Goal: Task Accomplishment & Management: Use online tool/utility

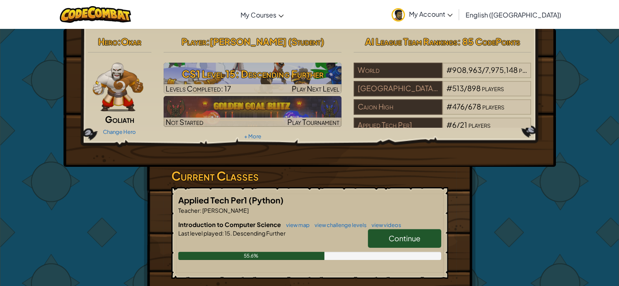
drag, startPoint x: 319, startPoint y: 161, endPoint x: 298, endPoint y: 153, distance: 22.3
click at [298, 153] on div "Hero : [PERSON_NAME] Change Hero Player : [PERSON_NAME] (Student) CS1 Level 15:…" at bounding box center [309, 98] width 492 height 138
click at [309, 185] on div "Current Classes Applied Tech Per1 (Python) Teacher : [PERSON_NAME] Introduction…" at bounding box center [309, 228] width 277 height 122
drag, startPoint x: 305, startPoint y: 162, endPoint x: 268, endPoint y: 144, distance: 40.2
click at [268, 144] on div "Hero : [PERSON_NAME] Change Hero Player : [PERSON_NAME] (Student) CS1 Level 15:…" at bounding box center [309, 98] width 492 height 138
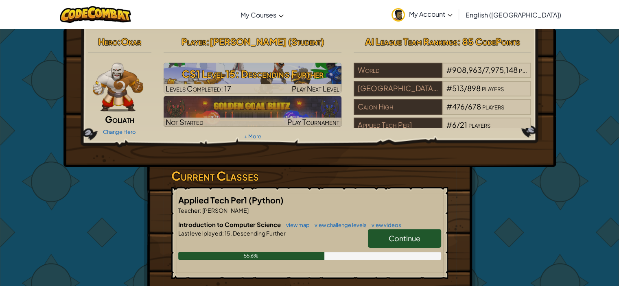
drag, startPoint x: 268, startPoint y: 144, endPoint x: 262, endPoint y: 149, distance: 8.2
click at [262, 149] on div "Hero : [PERSON_NAME] Change Hero Player : [PERSON_NAME] (Student) CS1 Level 15:…" at bounding box center [309, 98] width 492 height 138
drag, startPoint x: 262, startPoint y: 149, endPoint x: 241, endPoint y: 148, distance: 20.8
click at [241, 148] on div "Hero : [PERSON_NAME] Change Hero Player : [PERSON_NAME] (Student) CS1 Level 15:…" at bounding box center [309, 98] width 492 height 138
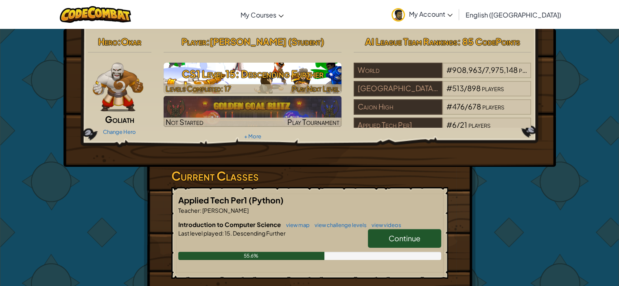
click at [291, 79] on h3 "CS1 Level 15: Descending Further" at bounding box center [253, 74] width 178 height 18
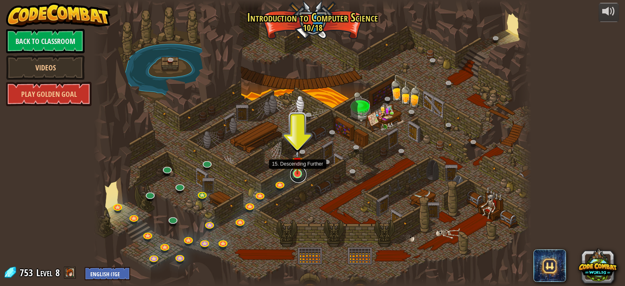
click at [298, 177] on link at bounding box center [298, 174] width 16 height 16
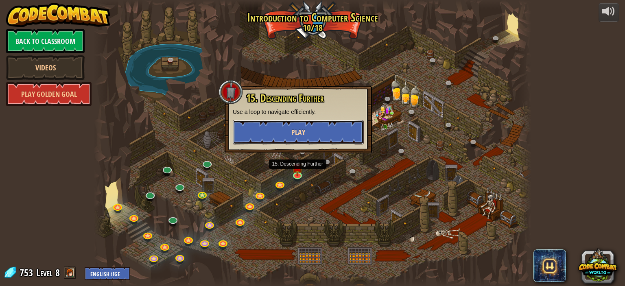
click at [282, 125] on button "Play" at bounding box center [298, 132] width 131 height 24
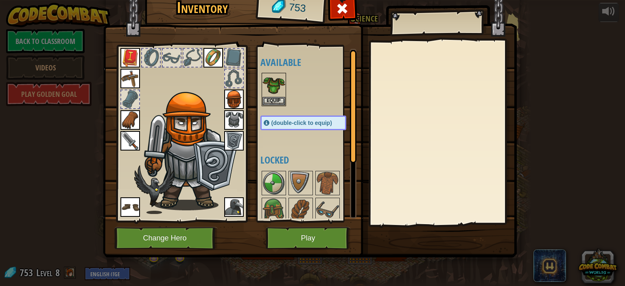
click at [296, 106] on div at bounding box center [311, 90] width 102 height 36
click at [311, 232] on button "Play" at bounding box center [308, 238] width 85 height 22
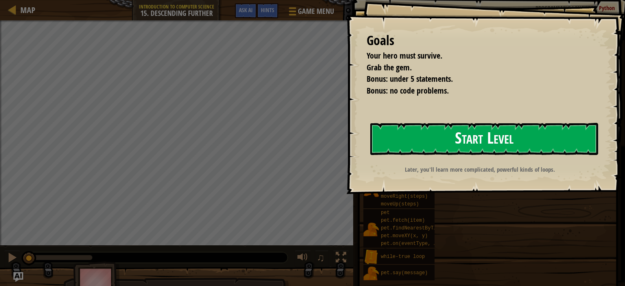
click at [420, 149] on button "Start Level" at bounding box center [484, 139] width 228 height 32
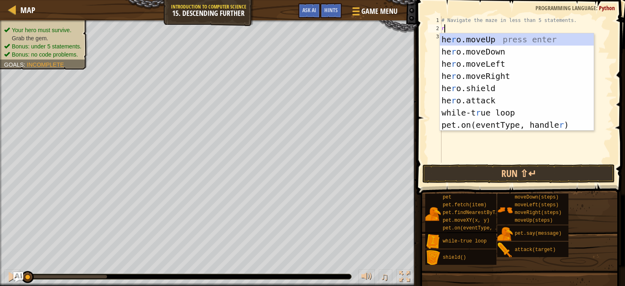
scroll to position [4, 0]
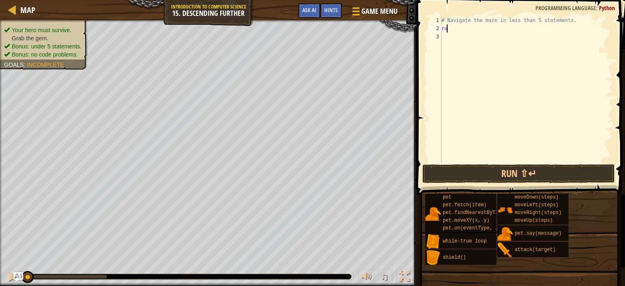
type textarea "r"
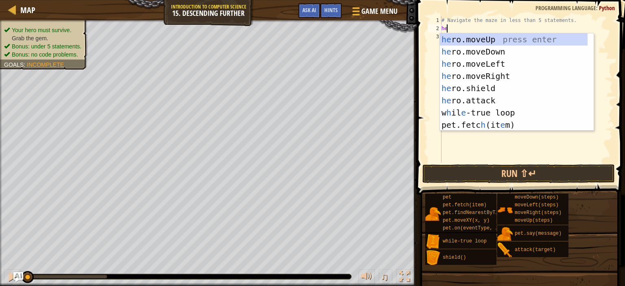
type textarea "hero"
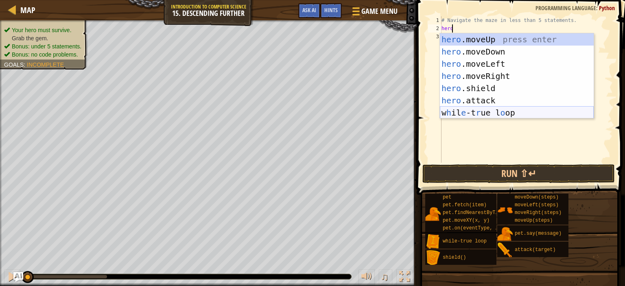
click at [498, 114] on div "hero .moveUp press enter hero .moveDown press enter hero .moveLeft press enter …" at bounding box center [517, 88] width 154 height 110
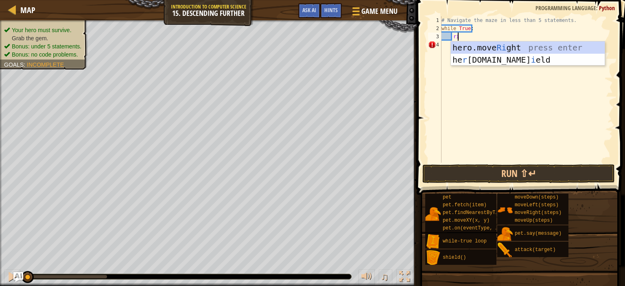
scroll to position [4, 1]
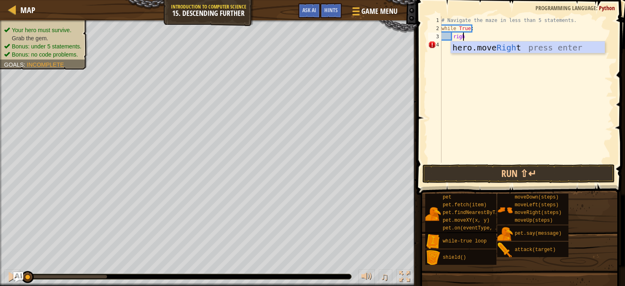
type textarea "right"
click at [468, 47] on div "hero.move Right press enter" at bounding box center [528, 59] width 154 height 37
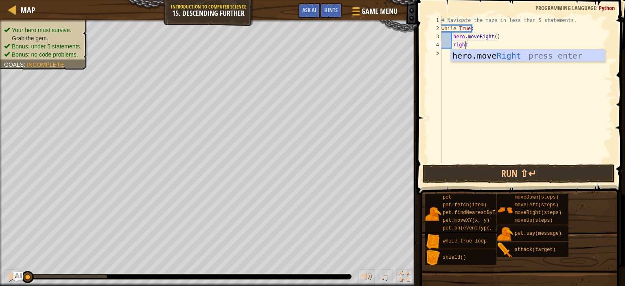
type textarea "right"
click at [484, 60] on div "hero.move Right press enter" at bounding box center [528, 68] width 154 height 37
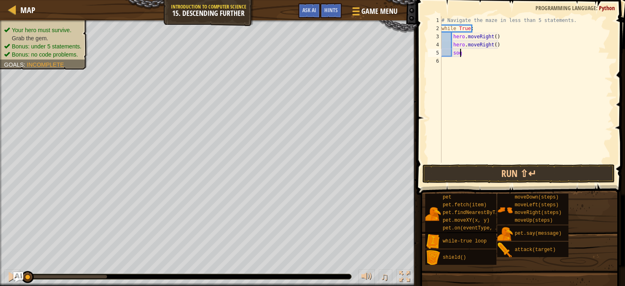
scroll to position [4, 0]
type textarea "s"
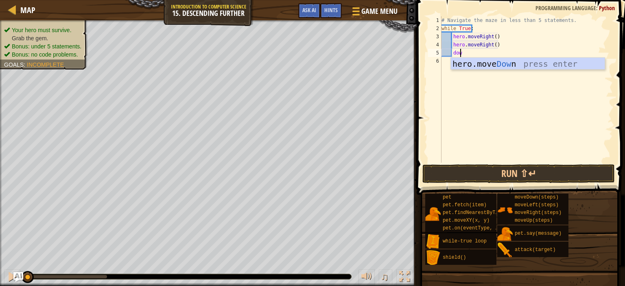
type textarea "down"
click at [486, 66] on div "hero.move Down press enter" at bounding box center [528, 76] width 154 height 37
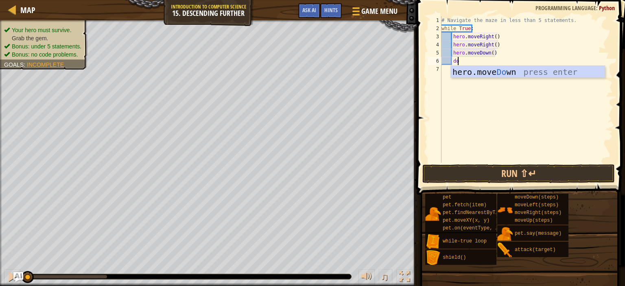
type textarea "down"
drag, startPoint x: 486, startPoint y: 66, endPoint x: 469, endPoint y: 70, distance: 17.6
click at [469, 70] on div "hero.move Down press enter" at bounding box center [528, 84] width 154 height 37
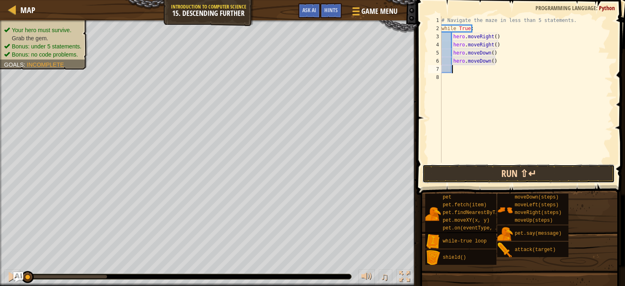
click at [496, 177] on button "Run ⇧↵" at bounding box center [518, 173] width 192 height 19
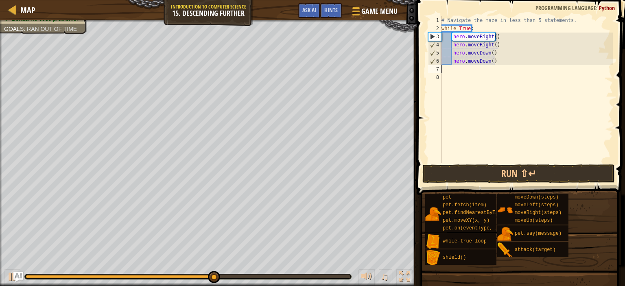
click at [496, 60] on div "# Navigate the maze in less than 5 statements. while True : hero . moveRight ( …" at bounding box center [526, 97] width 173 height 163
type textarea "h"
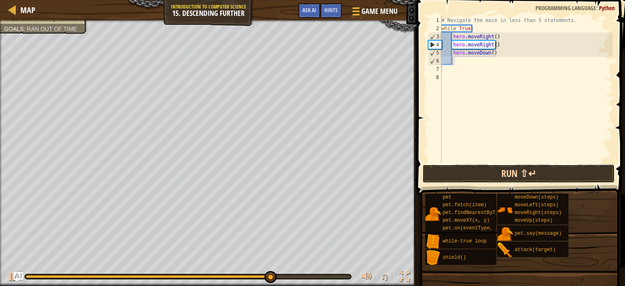
click at [509, 181] on button "Run ⇧↵" at bounding box center [518, 173] width 192 height 19
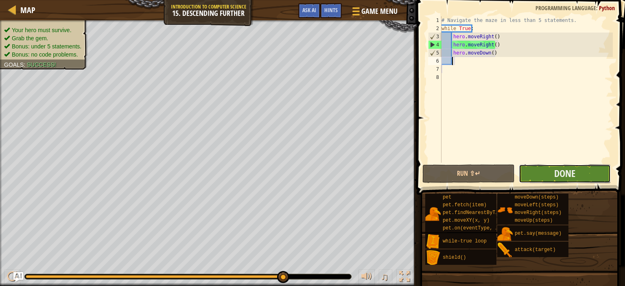
click at [583, 170] on button "Done" at bounding box center [565, 173] width 92 height 19
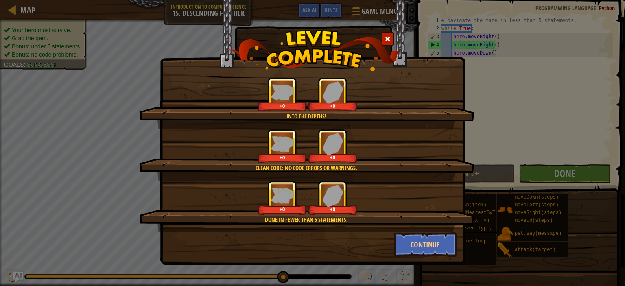
click at [414, 231] on div "Done in fewer than 5 statements. +0 +0" at bounding box center [306, 207] width 335 height 52
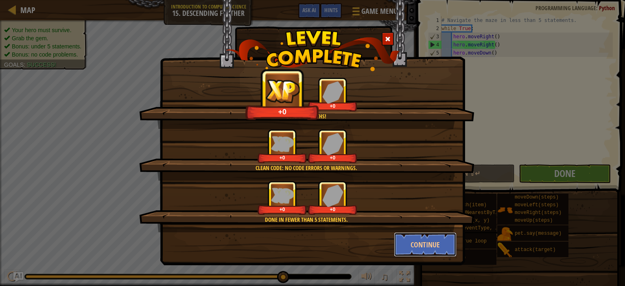
click at [414, 232] on button "Continue" at bounding box center [425, 244] width 63 height 24
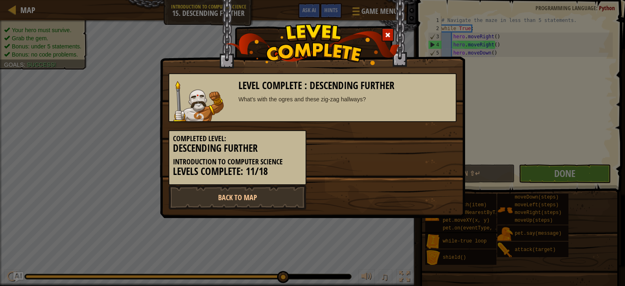
click at [406, 238] on div "Level Complete : Descending Further What's with the ogres and these zig-zag hal…" at bounding box center [312, 143] width 625 height 286
click at [276, 192] on link "Back to Map" at bounding box center [237, 197] width 138 height 24
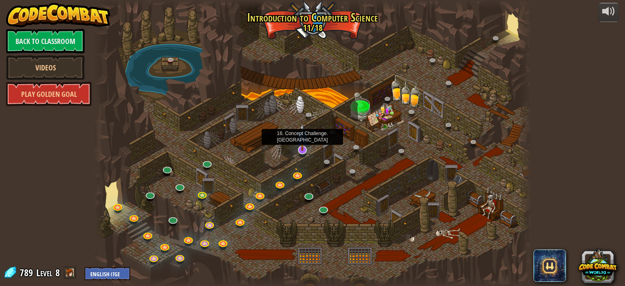
click at [303, 149] on img at bounding box center [302, 137] width 12 height 28
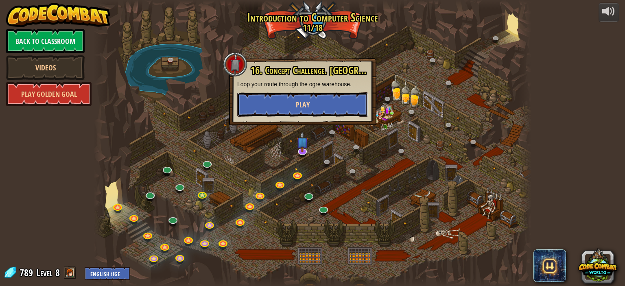
click at [306, 106] on span "Play" at bounding box center [303, 105] width 14 height 10
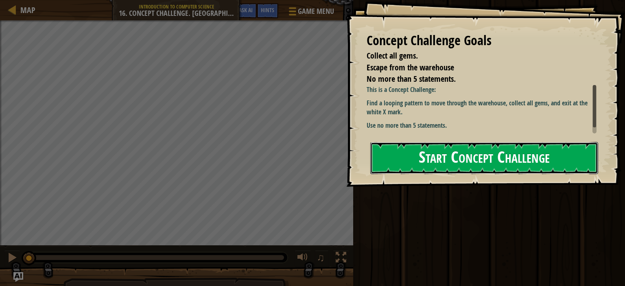
click at [378, 168] on button "Start Concept Challenge" at bounding box center [484, 158] width 228 height 32
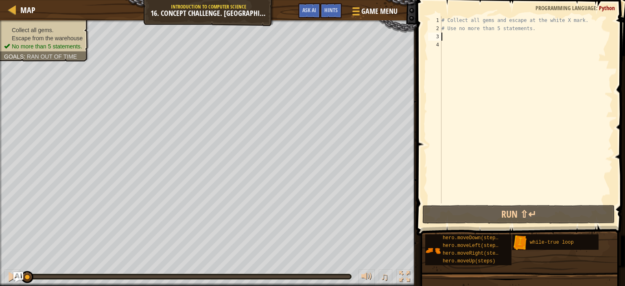
click at [460, 33] on div "# Collect all gems and escape at the white X mark. # Use no more than 5 stateme…" at bounding box center [526, 117] width 173 height 203
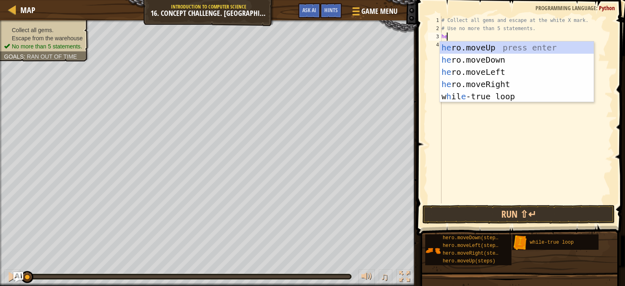
type textarea "hero"
click at [468, 46] on div "hero .moveUp press enter hero .moveDown press enter hero .moveLeft press enter …" at bounding box center [517, 83] width 154 height 85
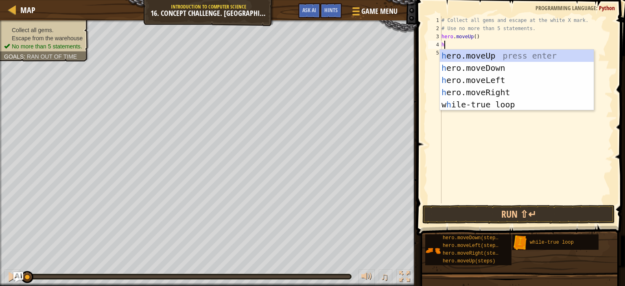
type textarea "heo"
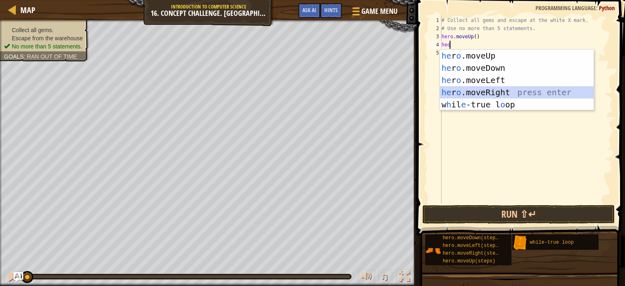
click at [496, 94] on div "he r o .moveUp press enter he r o .moveDown press enter he r o .moveLeft press …" at bounding box center [517, 92] width 154 height 85
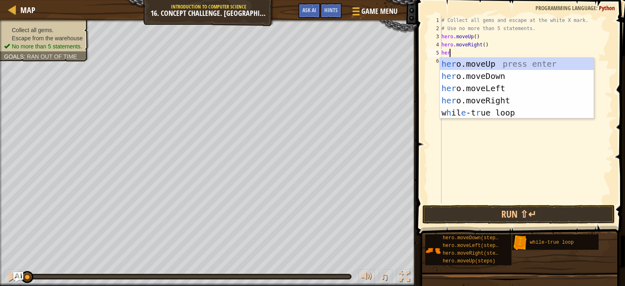
type textarea "her"
click at [486, 62] on div "her o.moveUp press enter her o.moveDown press enter her o.moveLeft press enter …" at bounding box center [517, 100] width 154 height 85
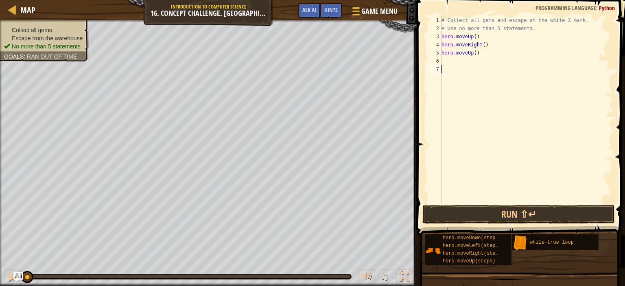
click at [492, 76] on div "# Collect all gems and escape at the white X mark. # Use no more than 5 stateme…" at bounding box center [526, 117] width 173 height 203
click at [476, 57] on div "# Collect all gems and escape at the white X mark. # Use no more than 5 stateme…" at bounding box center [526, 117] width 173 height 203
type textarea "hero.moveUp()"
click at [467, 60] on div "# Collect all gems and escape at the white X mark. # Use no more than 5 stateme…" at bounding box center [526, 117] width 173 height 203
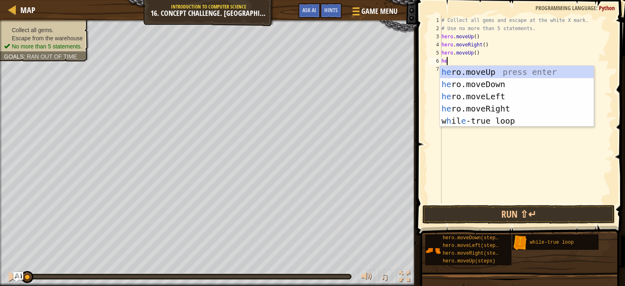
type textarea "her"
click at [473, 110] on div "her o.moveUp press enter her o.moveDown press enter her o.moveLeft press enter …" at bounding box center [517, 108] width 154 height 85
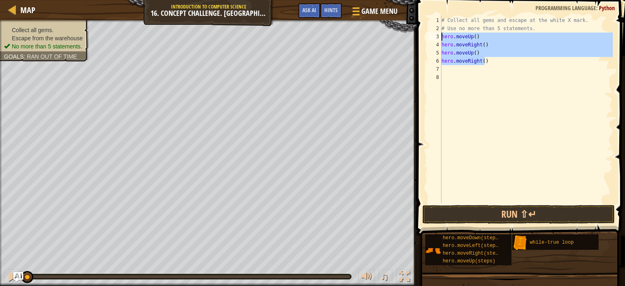
drag, startPoint x: 486, startPoint y: 63, endPoint x: 433, endPoint y: 39, distance: 58.4
click at [433, 39] on div "1 2 3 4 5 6 7 8 # Collect all gems and escape at the white X mark. # Use no mor…" at bounding box center [519, 109] width 186 height 187
type textarea "hero.moveUp() hero.moveRight()"
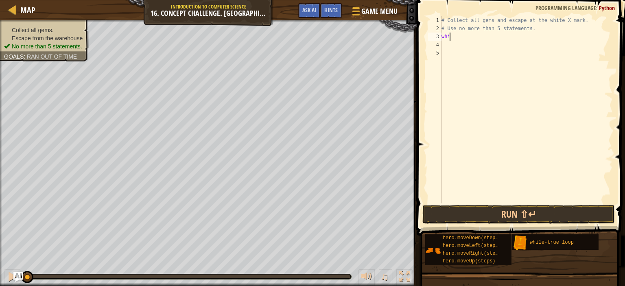
type textarea "while"
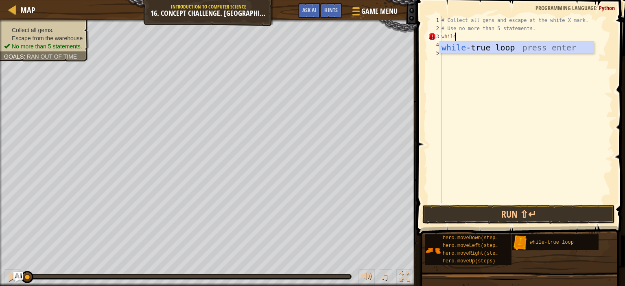
click at [460, 44] on div "while -true loop press enter" at bounding box center [517, 59] width 154 height 37
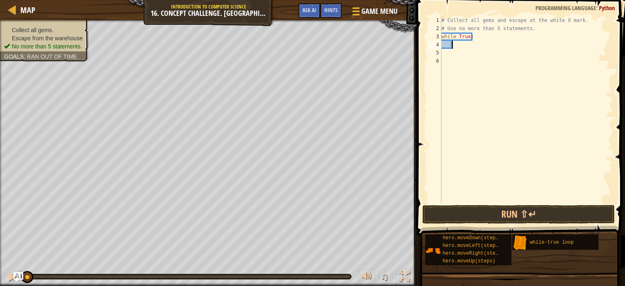
scroll to position [4, 0]
type textarea "u"
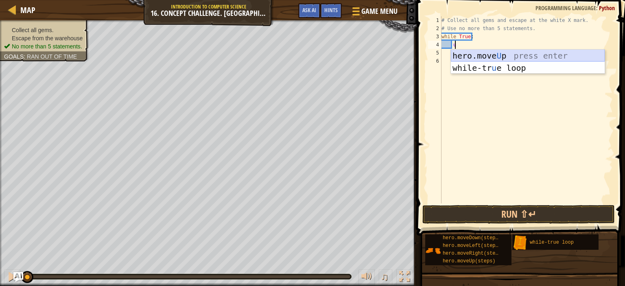
click at [480, 55] on div "hero.move U p press enter while-tr u e loop press enter" at bounding box center [528, 74] width 154 height 49
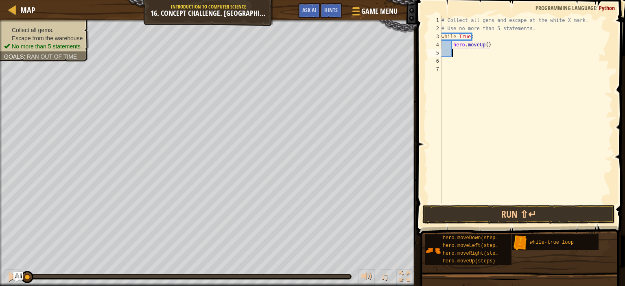
scroll to position [4, 0]
type textarea "r"
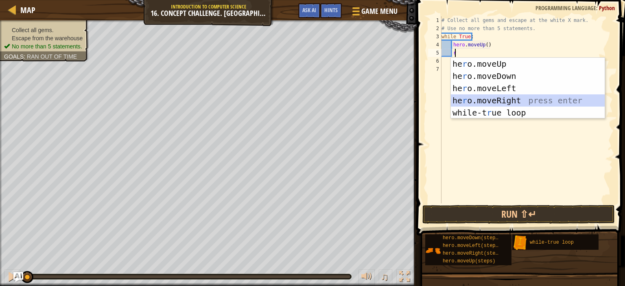
click at [487, 105] on div "he r o.moveUp press enter he r o.moveDown press enter he r o.moveLeft press ent…" at bounding box center [528, 100] width 154 height 85
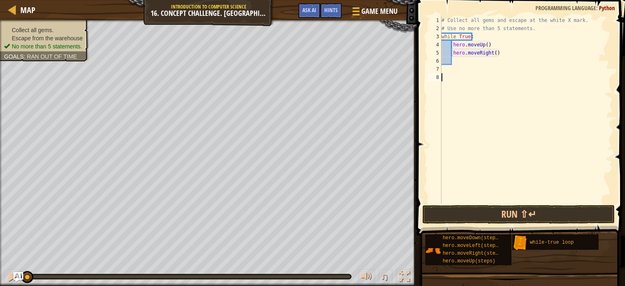
click at [466, 77] on div "# Collect all gems and escape at the white X mark. # Use no more than 5 stateme…" at bounding box center [526, 117] width 173 height 203
click at [460, 68] on div "# Collect all gems and escape at the white X mark. # Use no more than 5 stateme…" at bounding box center [526, 117] width 173 height 203
click at [460, 62] on div "# Collect all gems and escape at the white X mark. # Use no more than 5 stateme…" at bounding box center [526, 117] width 173 height 203
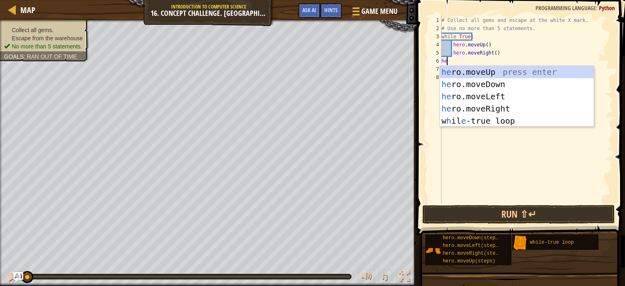
type textarea "her"
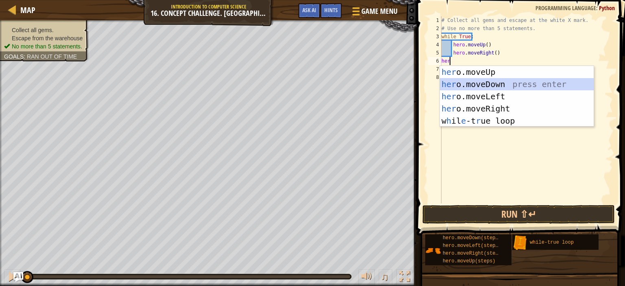
click at [483, 88] on div "her o.moveUp press enter her o.moveDown press enter her o.moveLeft press enter …" at bounding box center [517, 108] width 154 height 85
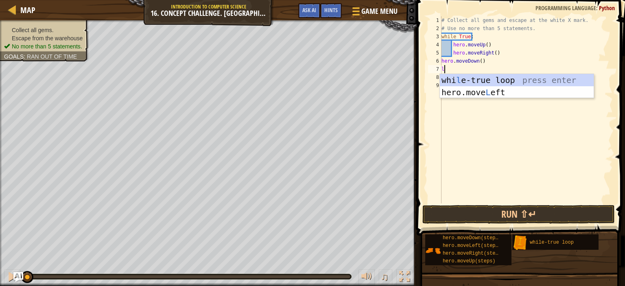
type textarea "le"
click at [486, 94] on div "whi le -true loop press enter hero.move Le ft press enter" at bounding box center [517, 98] width 154 height 49
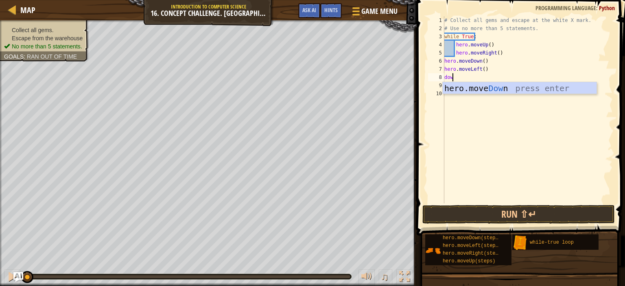
type textarea "down"
click at [491, 86] on div "hero.move Down press enter" at bounding box center [520, 100] width 154 height 37
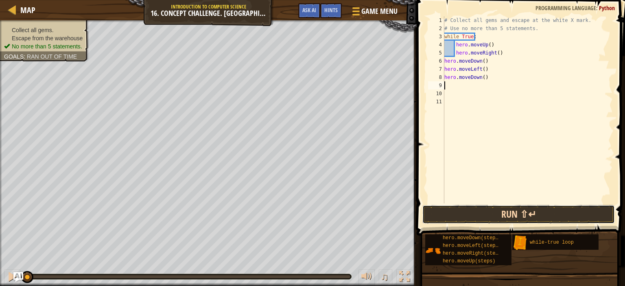
click at [475, 207] on button "Run ⇧↵" at bounding box center [518, 214] width 192 height 19
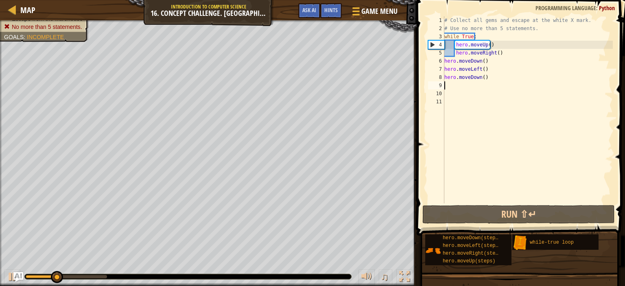
click at [493, 41] on div "# Collect all gems and escape at the white X mark. # Use no more than 5 stateme…" at bounding box center [528, 117] width 170 height 203
type textarea "hero.moveUp()"
click at [491, 46] on div "# Collect all gems and escape at the white X mark. # Use no more than 5 stateme…" at bounding box center [528, 117] width 170 height 203
drag, startPoint x: 491, startPoint y: 46, endPoint x: 457, endPoint y: 48, distance: 33.9
click at [457, 48] on div "# Collect all gems and escape at the white X mark. # Use no more than 5 stateme…" at bounding box center [528, 117] width 170 height 203
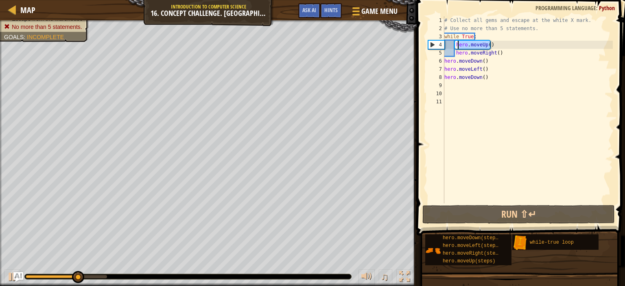
click at [496, 45] on div "# Collect all gems and escape at the white X mark. # Use no more than 5 stateme…" at bounding box center [528, 109] width 170 height 187
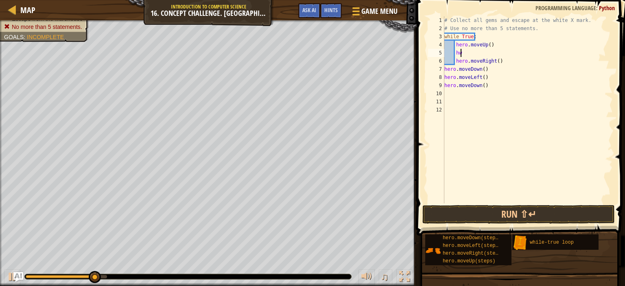
scroll to position [4, 0]
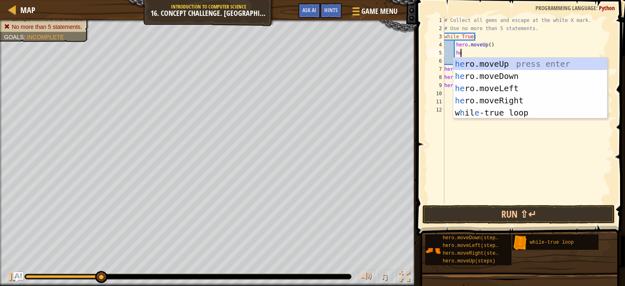
type textarea "her"
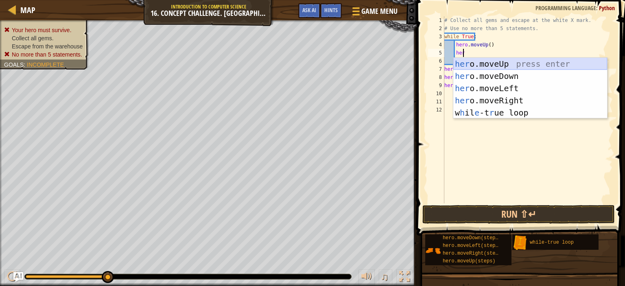
click at [498, 62] on div "her o.moveUp press enter her o.moveDown press enter her o.moveLeft press enter …" at bounding box center [530, 100] width 154 height 85
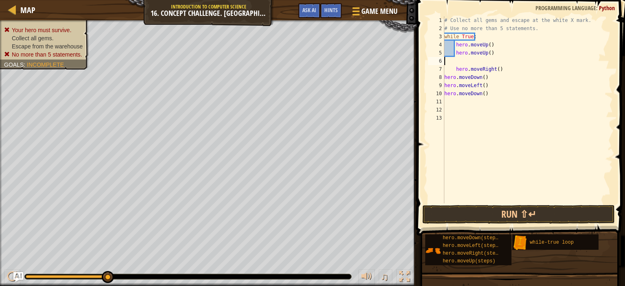
scroll to position [4, 0]
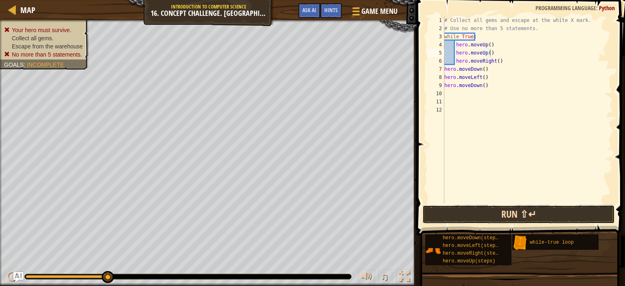
click at [496, 213] on button "Run ⇧↵" at bounding box center [518, 214] width 192 height 19
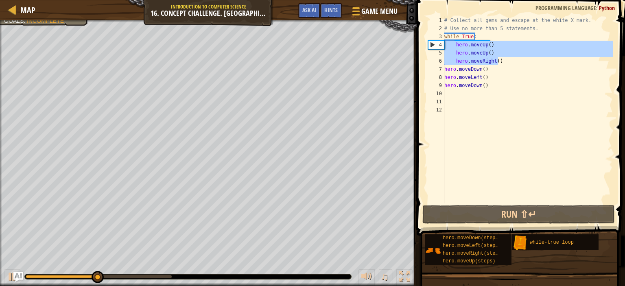
drag, startPoint x: 506, startPoint y: 62, endPoint x: 440, endPoint y: 43, distance: 68.1
click at [440, 43] on div "hero.moveUp() 1 2 3 4 5 6 7 8 9 10 11 12 # Collect all gems and escape at the w…" at bounding box center [519, 109] width 186 height 187
type textarea "hero.moveUp() hero.moveUp()"
type textarea "\"
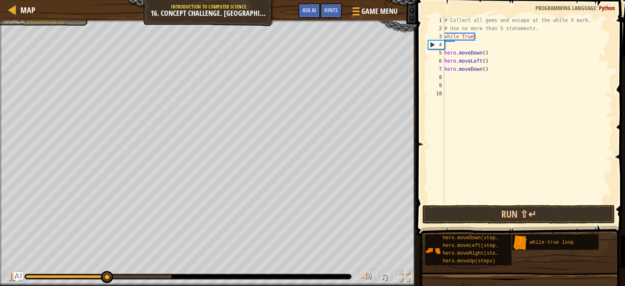
type textarea "while True:"
drag, startPoint x: 482, startPoint y: 35, endPoint x: 435, endPoint y: 37, distance: 46.8
click at [435, 37] on div "while True: 1 2 3 4 5 6 7 8 9 # Collect all gems and escape at the white X mark…" at bounding box center [519, 109] width 186 height 187
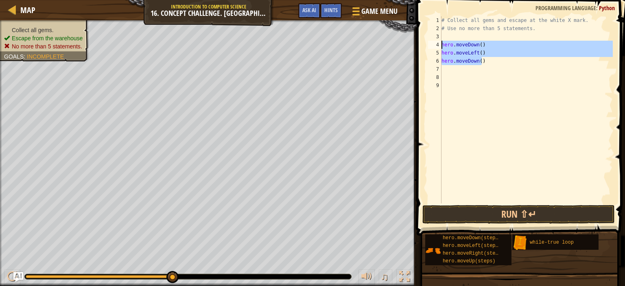
drag, startPoint x: 485, startPoint y: 64, endPoint x: 435, endPoint y: 46, distance: 52.8
click at [435, 46] on div "1 2 3 4 5 6 7 8 9 # Collect all gems and escape at the white X mark. # Use no m…" at bounding box center [519, 109] width 186 height 187
type textarea "hero.moveDown() hero.moveLeft()"
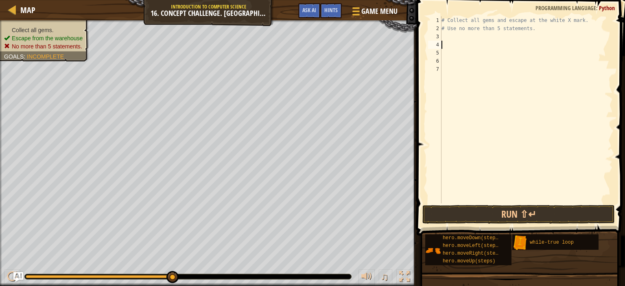
click at [452, 39] on div "# Collect all gems and escape at the white X mark. # Use no more than 5 stateme…" at bounding box center [526, 117] width 173 height 203
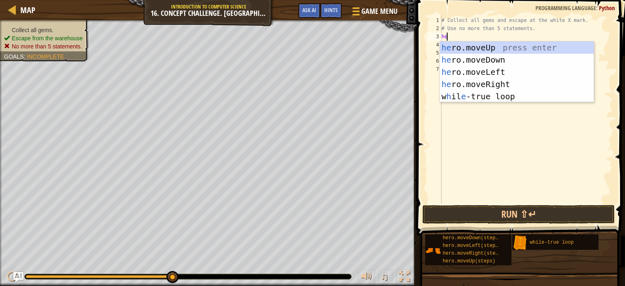
type textarea "her"
click at [467, 50] on div "her o.moveUp press enter her o.moveDown press enter her o.moveLeft press enter …" at bounding box center [517, 83] width 154 height 85
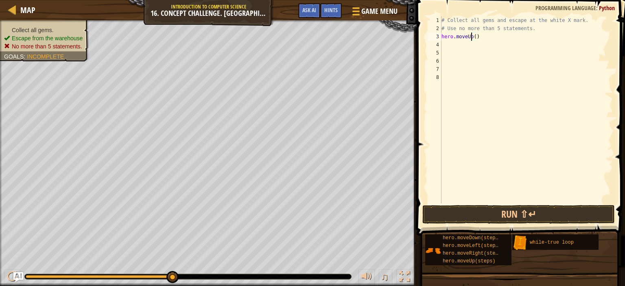
click at [472, 35] on div "# Collect all gems and escape at the white X mark. # Use no more than 5 stateme…" at bounding box center [526, 117] width 173 height 203
click at [474, 36] on div "# Collect all gems and escape at the white X mark. # Use no more than 5 stateme…" at bounding box center [526, 117] width 173 height 203
type textarea "hero.moveUp(2)"
type textarea "q"
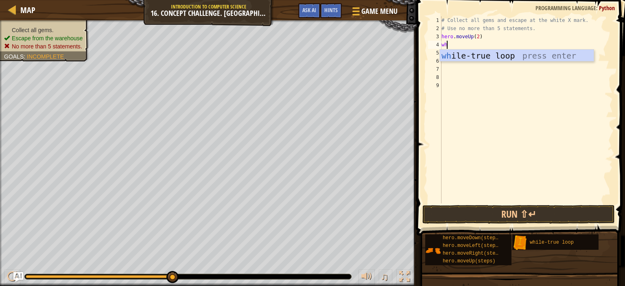
type textarea "whi"
click at [478, 56] on div "whi le-true loop press enter" at bounding box center [517, 68] width 154 height 37
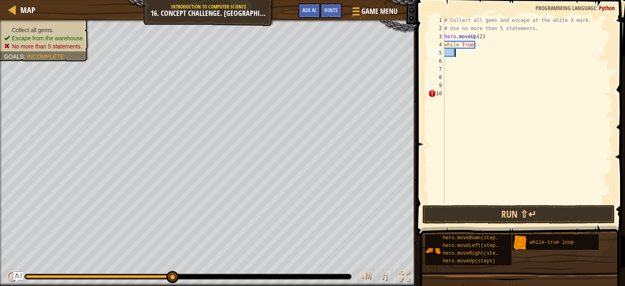
type textarea "her"
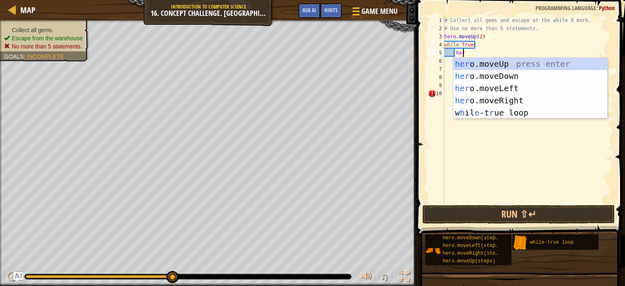
scroll to position [4, 1]
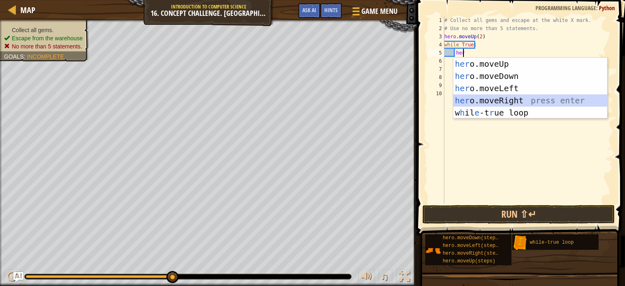
click at [478, 103] on div "her o.moveUp press enter her o.moveDown press enter her o.moveLeft press enter …" at bounding box center [530, 100] width 154 height 85
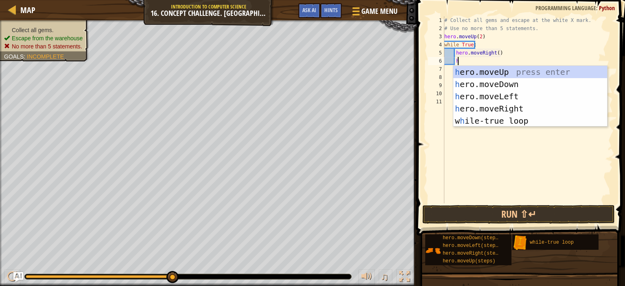
type textarea "her"
click at [504, 70] on div "her o.moveUp press enter her o.moveDown press enter her o.moveLeft press enter …" at bounding box center [530, 108] width 154 height 85
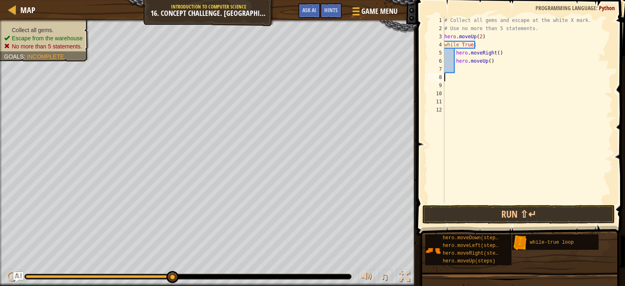
click at [472, 79] on div "# Collect all gems and escape at the white X mark. # Use no more than 5 stateme…" at bounding box center [528, 117] width 170 height 203
click at [474, 205] on button "Run ⇧↵" at bounding box center [518, 214] width 192 height 19
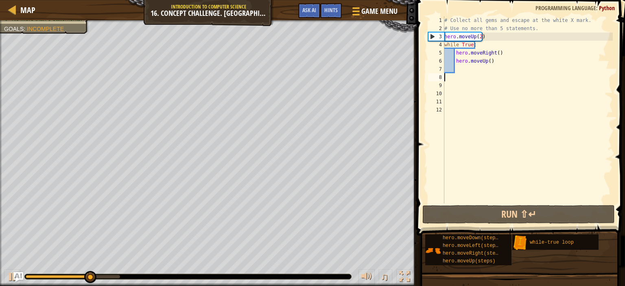
click at [478, 43] on div "# Collect all gems and escape at the white X mark. # Use no more than 5 stateme…" at bounding box center [528, 117] width 170 height 203
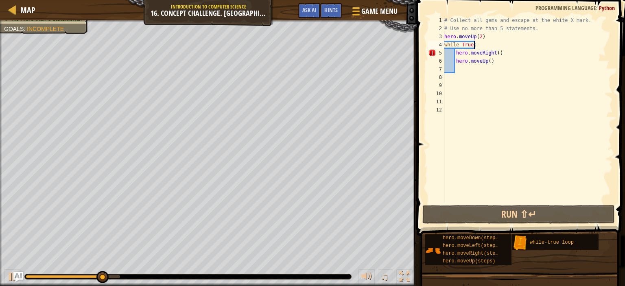
scroll to position [4, 2]
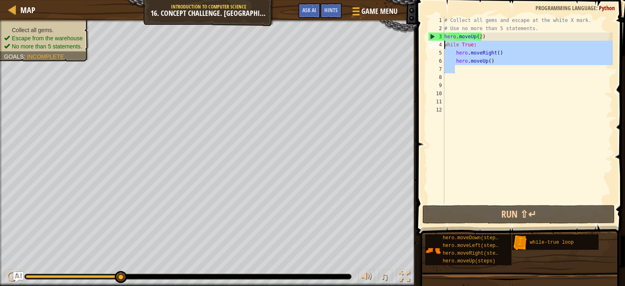
drag, startPoint x: 493, startPoint y: 66, endPoint x: 441, endPoint y: 43, distance: 57.9
click at [441, 43] on div "while True: 1 2 3 4 5 6 7 8 9 10 11 12 # Collect all gems and escape at the whi…" at bounding box center [519, 109] width 186 height 187
type textarea "while True: hero.moveRight()"
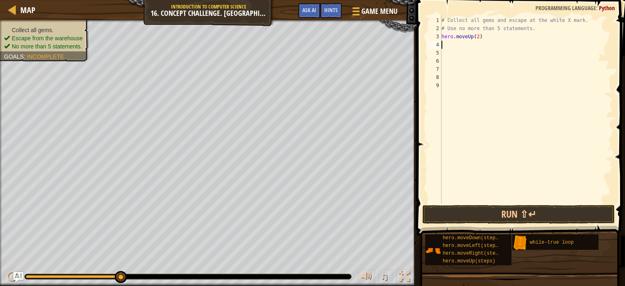
click at [462, 45] on div "# Collect all gems and escape at the white X mark. # Use no more than 5 stateme…" at bounding box center [526, 117] width 173 height 203
click at [460, 216] on button "Run ⇧↵" at bounding box center [518, 214] width 192 height 19
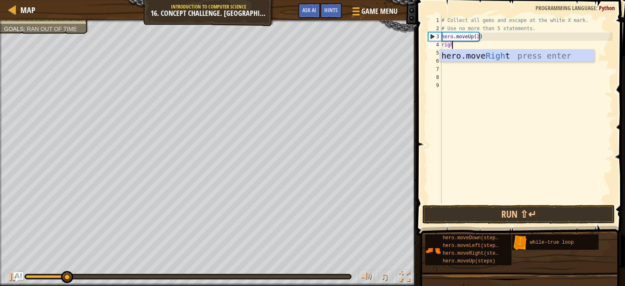
type textarea "right"
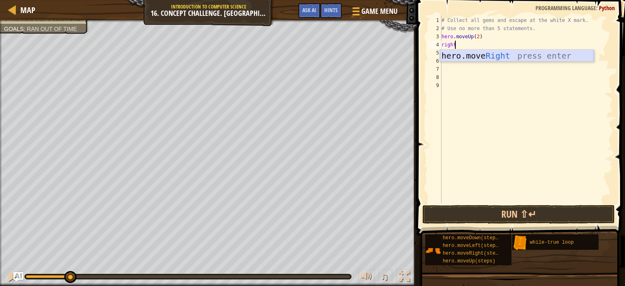
click at [484, 50] on div "hero.move Right press enter" at bounding box center [517, 68] width 154 height 37
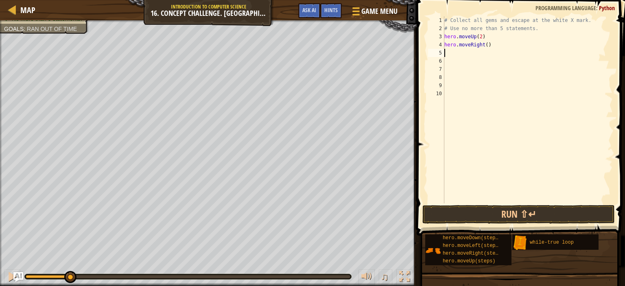
click at [484, 44] on div "# Collect all gems and escape at the white X mark. # Use no more than 5 stateme…" at bounding box center [528, 117] width 170 height 203
type textarea "hero.moveRight(2)"
click at [465, 219] on button "Run ⇧↵" at bounding box center [518, 214] width 192 height 19
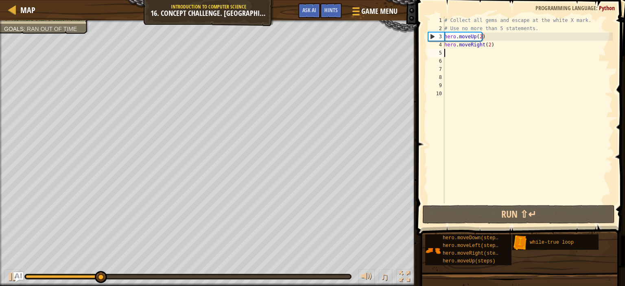
click at [484, 50] on div "# Collect all gems and escape at the white X mark. # Use no more than 5 stateme…" at bounding box center [528, 117] width 170 height 203
type textarea "h"
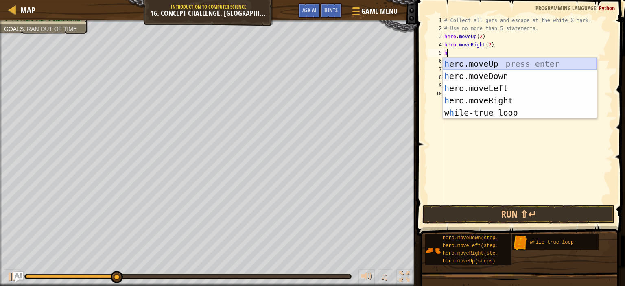
click at [506, 63] on div "h ero.moveUp press enter h ero.moveDown press enter h ero.moveLeft press enter …" at bounding box center [520, 100] width 154 height 85
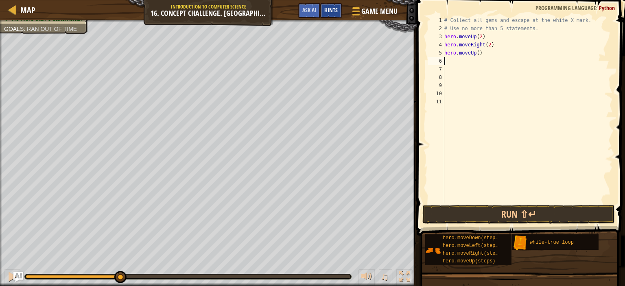
click at [330, 9] on span "Hints" at bounding box center [330, 10] width 13 height 8
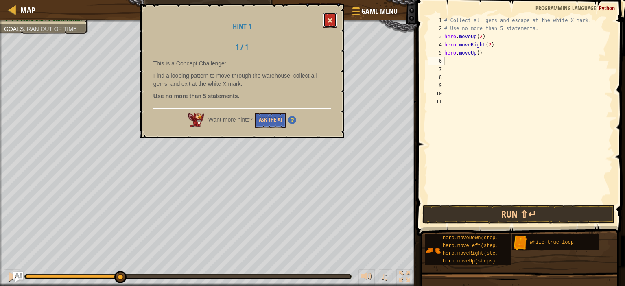
click at [330, 16] on button at bounding box center [330, 20] width 14 height 15
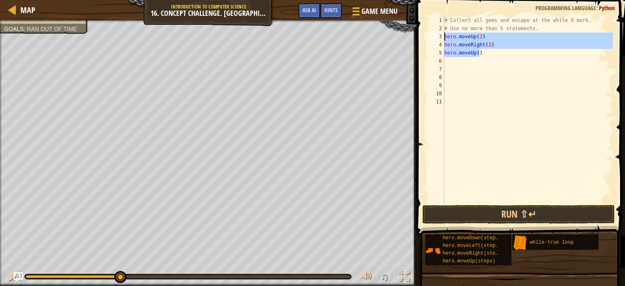
drag, startPoint x: 483, startPoint y: 51, endPoint x: 440, endPoint y: 36, distance: 45.7
click at [440, 36] on div "hero.moveUp() 1 2 3 4 5 6 7 8 9 10 11 # Collect all gems and escape at the whit…" at bounding box center [519, 109] width 186 height 187
type textarea "hero.moveUp(2) hero.moveRight(2)"
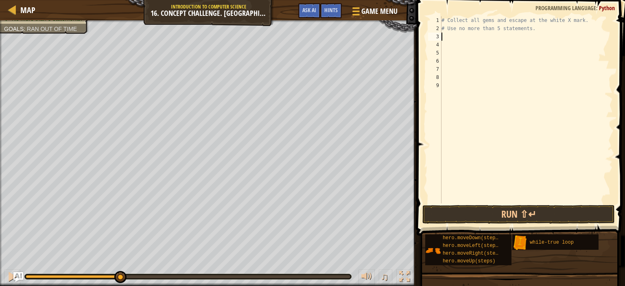
type textarea "h"
click at [453, 0] on body "Map Introduction to Computer Science 16. Concept Challenge. Loop Warehouse Game…" at bounding box center [312, 0] width 625 height 0
click at [453, 39] on div "# Collect all gems and escape at the white X mark. # Use no more than 5 stateme…" at bounding box center [526, 117] width 173 height 203
type textarea "w"
click at [455, 41] on div "# Collect all gems and escape at the white X mark. # Use no more than 5 stateme…" at bounding box center [526, 117] width 173 height 203
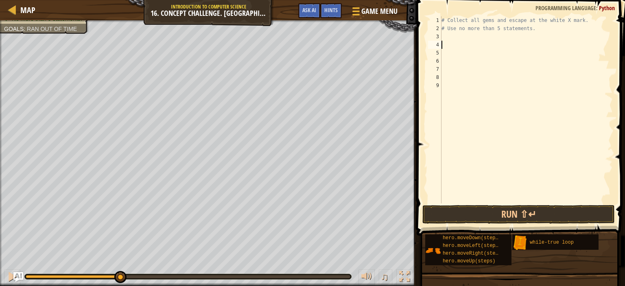
click at [455, 35] on div "# Collect all gems and escape at the white X mark. # Use no more than 5 stateme…" at bounding box center [526, 117] width 173 height 203
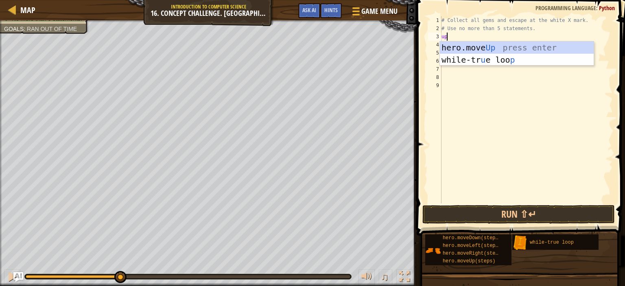
type textarea "up"
click at [465, 50] on div "hero.move Up press enter while-tr u e loo p press enter" at bounding box center [517, 65] width 154 height 49
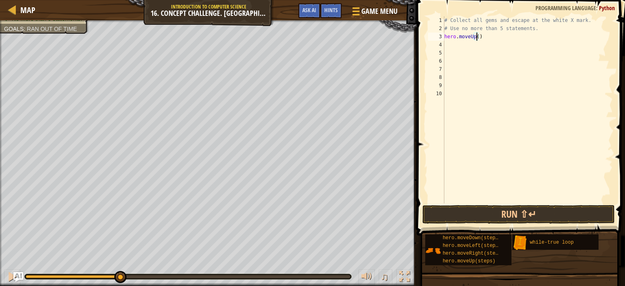
click at [475, 36] on div "# Collect all gems and escape at the white X mark. # Use no more than 5 stateme…" at bounding box center [528, 117] width 170 height 203
type textarea "hero.moveUp(2)"
click at [468, 43] on div "# Collect all gems and escape at the white X mark. # Use no more than 5 stateme…" at bounding box center [528, 117] width 170 height 203
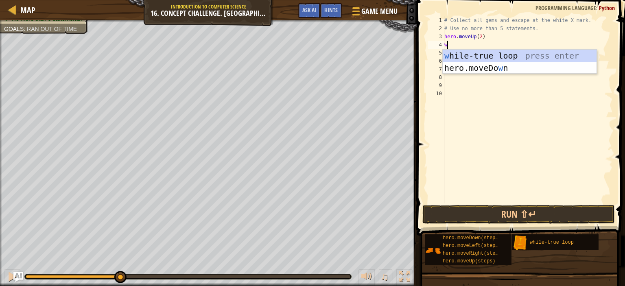
type textarea "wh"
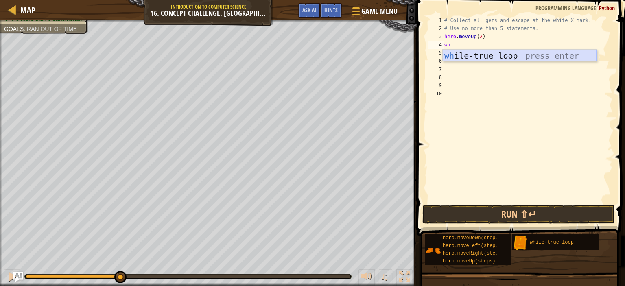
click at [469, 57] on div "wh ile-true loop press enter" at bounding box center [520, 68] width 154 height 37
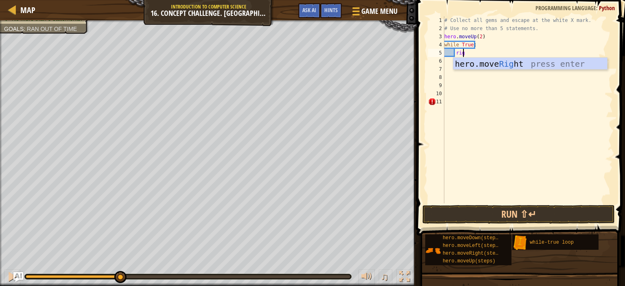
scroll to position [4, 1]
type textarea "right"
click at [488, 68] on div "hero.move Right press enter" at bounding box center [530, 76] width 154 height 37
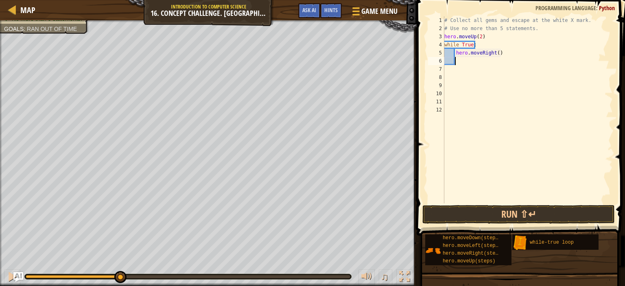
scroll to position [4, 0]
type textarea "up"
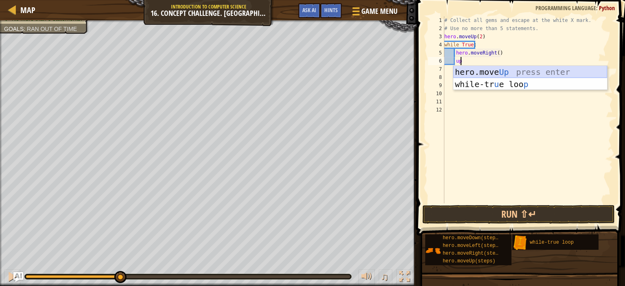
click at [493, 70] on div "hero.move Up press enter while-tr u e loo p press enter" at bounding box center [530, 90] width 154 height 49
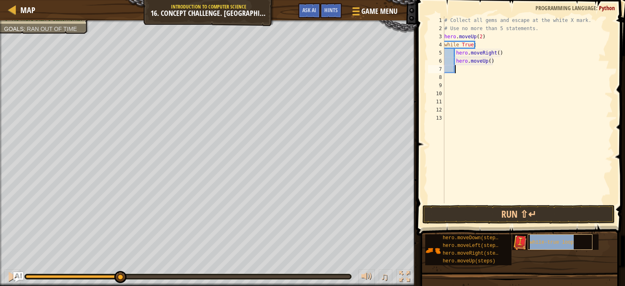
click at [529, 234] on div "while-true loop" at bounding box center [560, 241] width 65 height 15
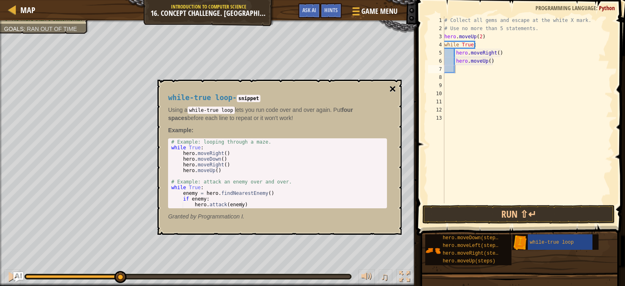
click at [391, 84] on button "×" at bounding box center [392, 88] width 7 height 11
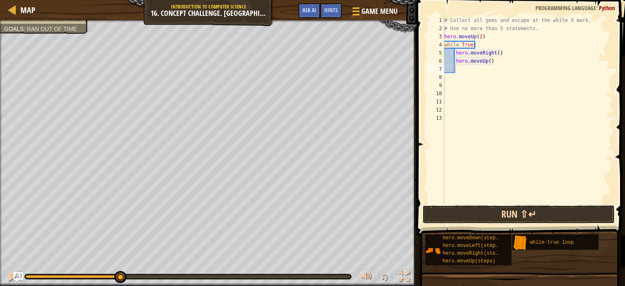
click at [434, 212] on button "Run ⇧↵" at bounding box center [518, 214] width 192 height 19
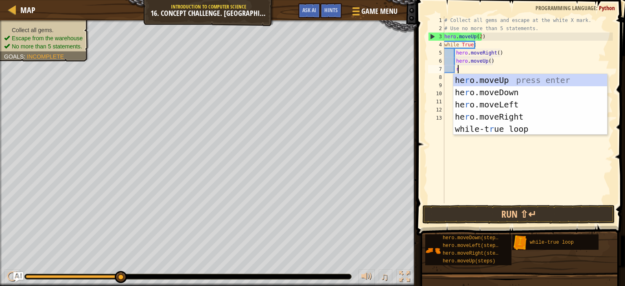
scroll to position [4, 0]
type textarea "ri"
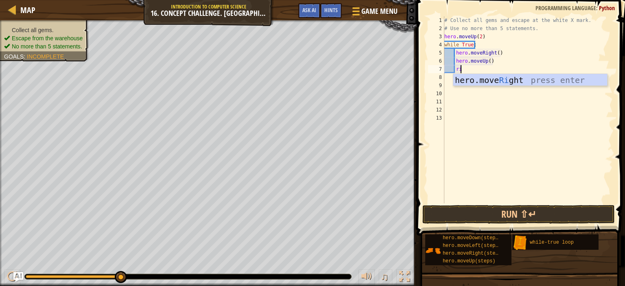
click at [470, 79] on div "hero.move Ri ght press enter" at bounding box center [530, 92] width 154 height 37
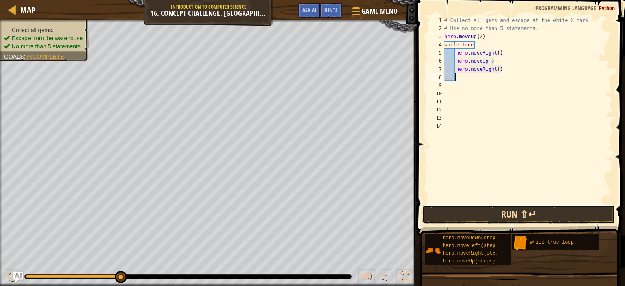
click at [488, 214] on button "Run ⇧↵" at bounding box center [518, 214] width 192 height 19
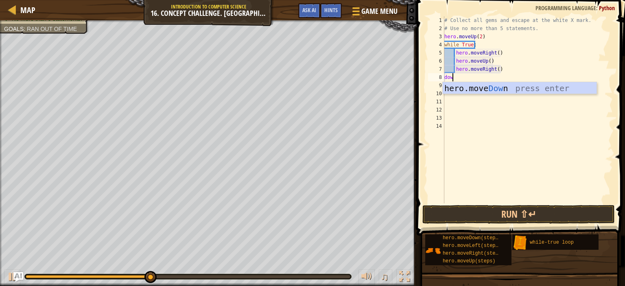
type textarea "down"
click at [494, 85] on div "hero.move Down press enter" at bounding box center [520, 100] width 154 height 37
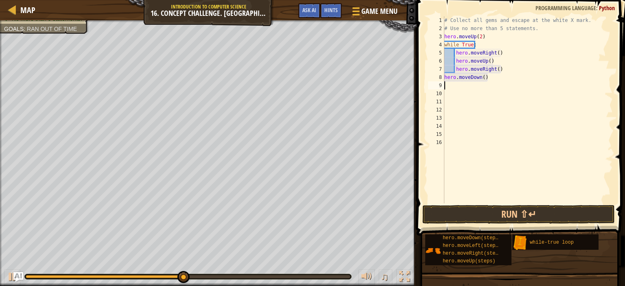
click at [479, 85] on div "# Collect all gems and escape at the white X mark. # Use no more than 5 stateme…" at bounding box center [528, 117] width 170 height 203
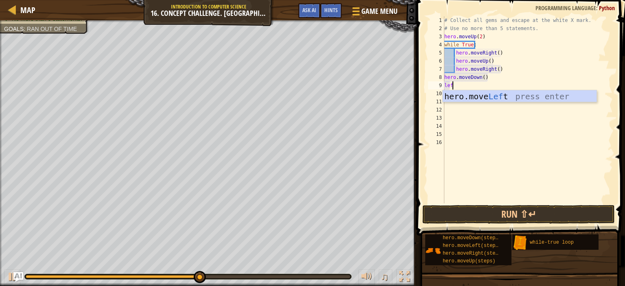
type textarea "left"
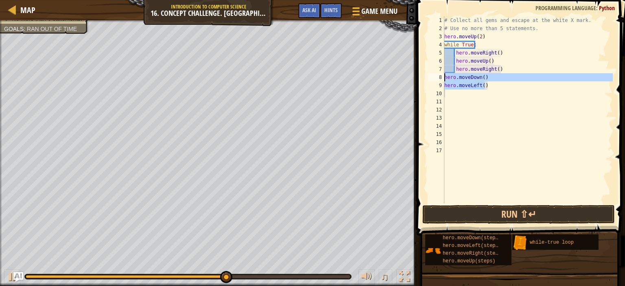
drag, startPoint x: 490, startPoint y: 89, endPoint x: 437, endPoint y: 75, distance: 54.2
click at [437, 75] on div "1 2 3 4 5 6 7 8 9 10 11 12 13 14 15 16 17 # Collect all gems and escape at the …" at bounding box center [519, 109] width 186 height 187
type textarea "hero.moveDown() hero.moveLeft()"
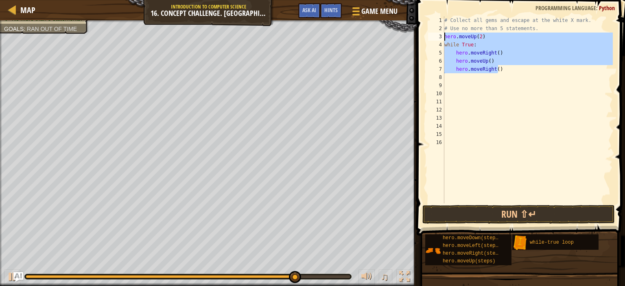
drag, startPoint x: 503, startPoint y: 70, endPoint x: 434, endPoint y: 38, distance: 76.3
click at [434, 38] on div "1 2 3 4 5 6 7 8 9 10 11 12 13 14 15 16 # Collect all gems and escape at the whi…" at bounding box center [519, 109] width 186 height 187
type textarea "\"
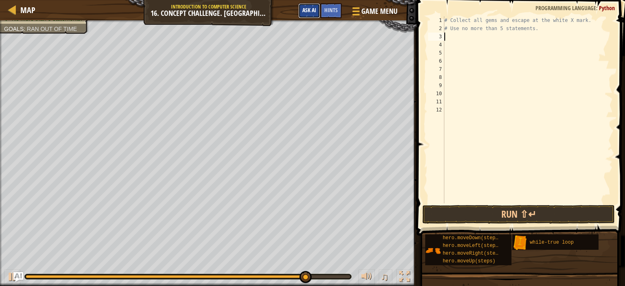
click at [309, 9] on span "Ask AI" at bounding box center [309, 10] width 14 height 8
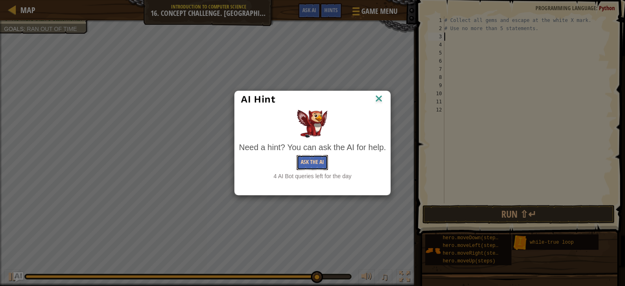
click at [323, 163] on button "Ask the AI" at bounding box center [312, 162] width 31 height 15
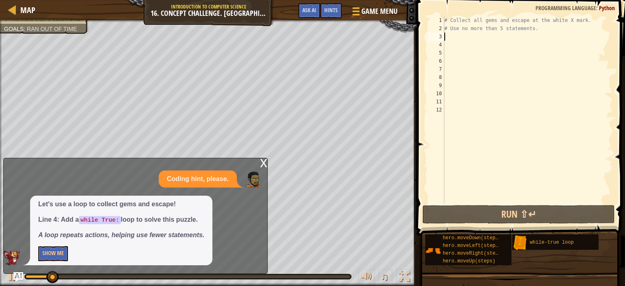
click at [449, 44] on div "# Collect all gems and escape at the white X mark. # Use no more than 5 stateme…" at bounding box center [528, 117] width 170 height 203
click at [48, 263] on div "Let's use a loop to collect gems and escape! Line 4: Add a while True: loop to …" at bounding box center [121, 231] width 182 height 70
click at [48, 257] on button "Show Me" at bounding box center [53, 253] width 30 height 15
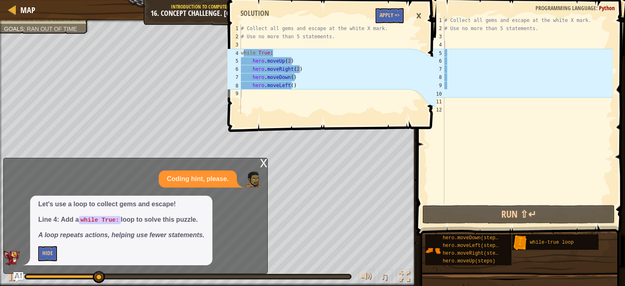
click at [459, 55] on div "# Collect all gems and escape at the white X mark. # Use no more than 5 stateme…" at bounding box center [528, 117] width 170 height 203
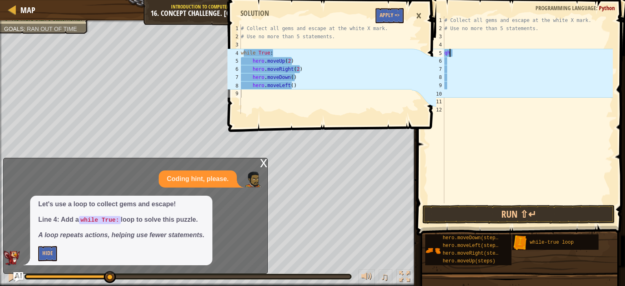
type textarea "q"
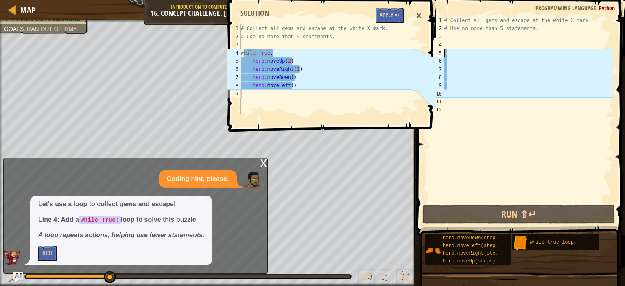
type textarea "wh"
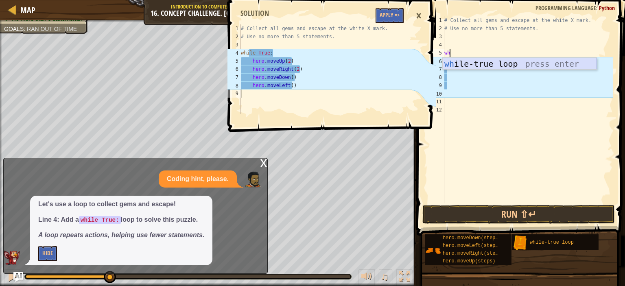
click at [457, 61] on div "wh ile-true loop press enter" at bounding box center [520, 76] width 154 height 37
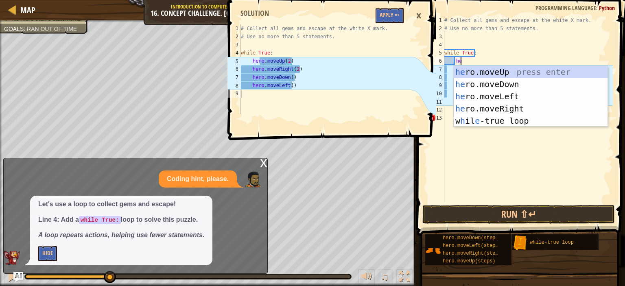
type textarea "her"
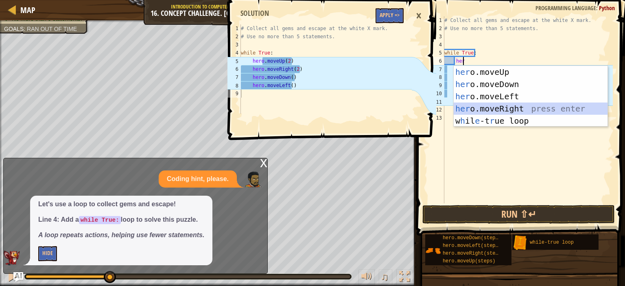
click at [488, 107] on div "her o.moveUp press enter her o.moveDown press enter her o.moveLeft press enter …" at bounding box center [531, 108] width 154 height 85
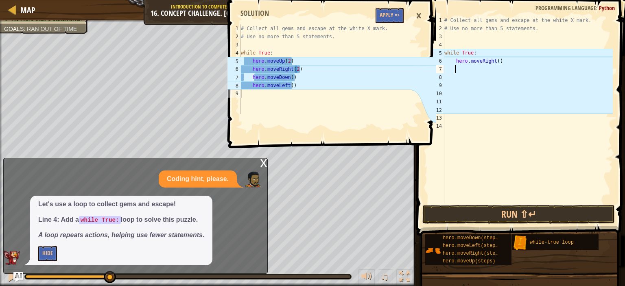
click at [495, 61] on div "# Collect all gems and escape at the white X mark. # Use no more than 5 stateme…" at bounding box center [528, 117] width 170 height 203
type textarea "hero.moveRight(2)"
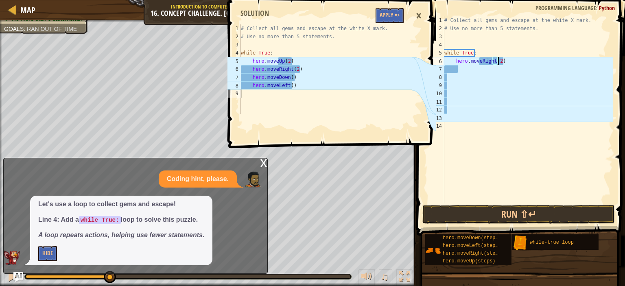
scroll to position [4, 4]
click at [489, 73] on div "# Collect all gems and escape at the white X mark. # Use no more than 5 stateme…" at bounding box center [528, 117] width 170 height 203
click at [488, 68] on div "# Collect all gems and escape at the white X mark. # Use no more than 5 stateme…" at bounding box center [528, 117] width 170 height 203
click at [488, 67] on div "# Collect all gems and escape at the white X mark. # Use no more than 5 stateme…" at bounding box center [528, 117] width 170 height 203
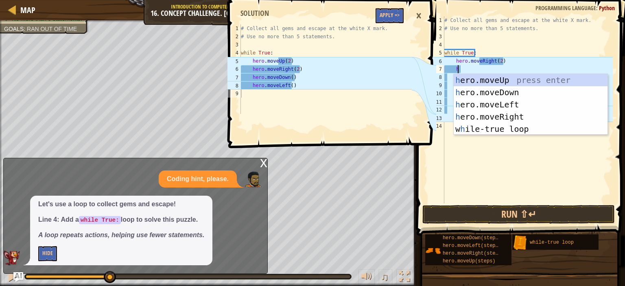
scroll to position [4, 0]
type textarea "he"
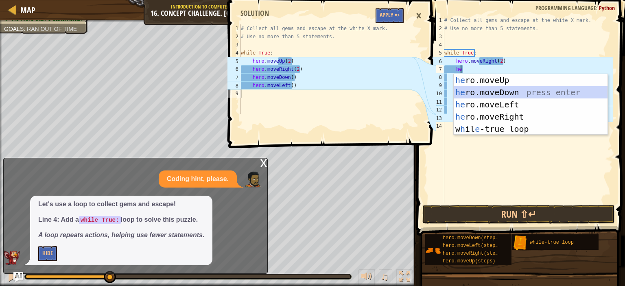
click at [490, 93] on div "he ro.moveUp press enter he ro.moveDown press enter he ro.moveLeft press enter …" at bounding box center [531, 116] width 154 height 85
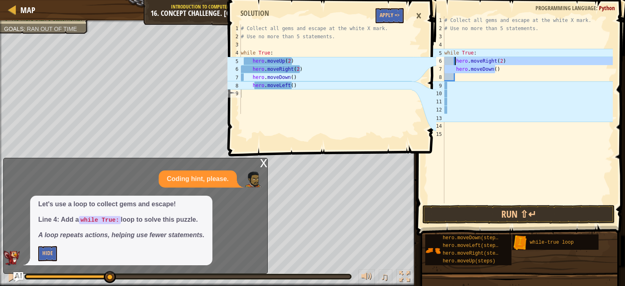
drag, startPoint x: 495, startPoint y: 70, endPoint x: 456, endPoint y: 60, distance: 40.9
click at [456, 60] on div "# Collect all gems and escape at the white X mark. # Use no more than 5 stateme…" at bounding box center [528, 117] width 170 height 203
type textarea "hero.moveRight(2) hero.moveDown()"
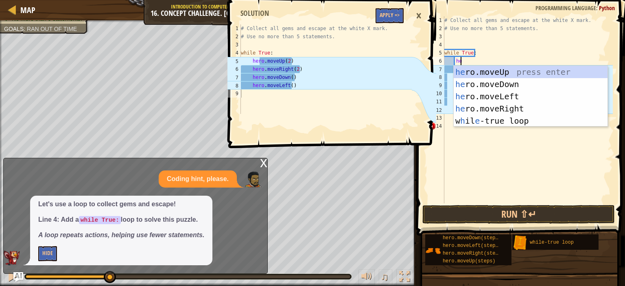
type textarea "her"
click at [463, 77] on div "her o.moveUp press enter her o.moveDown press enter her o.moveLeft press enter …" at bounding box center [531, 108] width 154 height 85
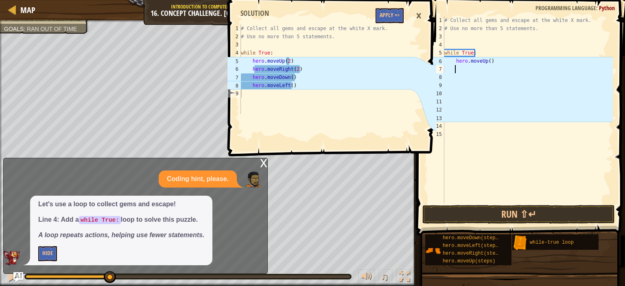
scroll to position [4, 0]
click at [487, 60] on div "# Collect all gems and escape at the white X mark. # Use no more than 5 stateme…" at bounding box center [528, 117] width 170 height 203
type textarea "hero.moveUp(2)"
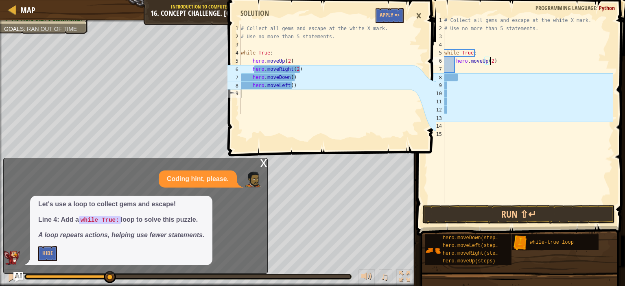
scroll to position [4, 3]
click at [472, 68] on div "# Collect all gems and escape at the white X mark. # Use no more than 5 stateme…" at bounding box center [528, 117] width 170 height 203
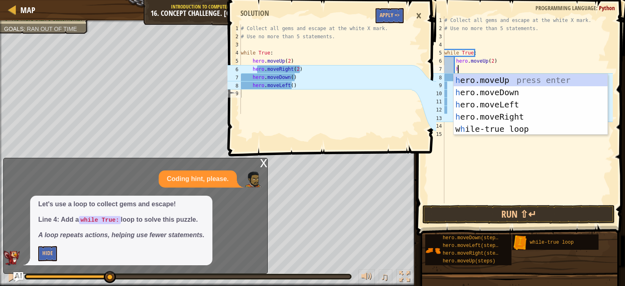
type textarea "her"
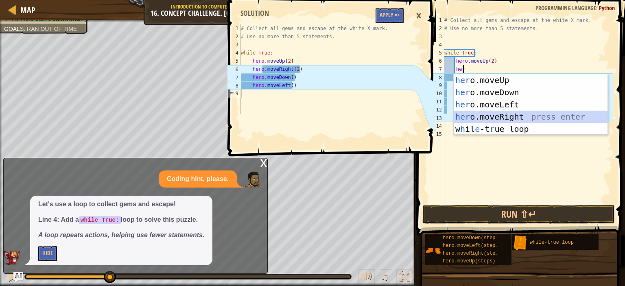
click at [504, 117] on div "her o.moveUp press enter her o.moveDown press enter her o.moveLeft press enter …" at bounding box center [531, 116] width 154 height 85
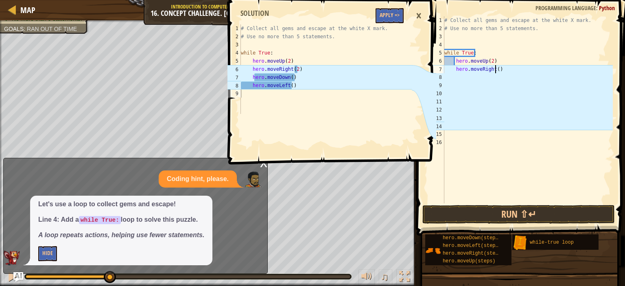
click at [495, 72] on div "# Collect all gems and escape at the white X mark. # Use no more than 5 stateme…" at bounding box center [528, 117] width 170 height 203
type textarea "hero.moveRight(2)"
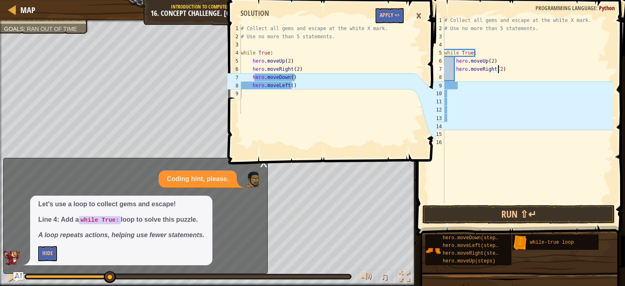
scroll to position [4, 4]
click at [489, 81] on div "# Collect all gems and escape at the white X mark. # Use no more than 5 stateme…" at bounding box center [528, 117] width 170 height 203
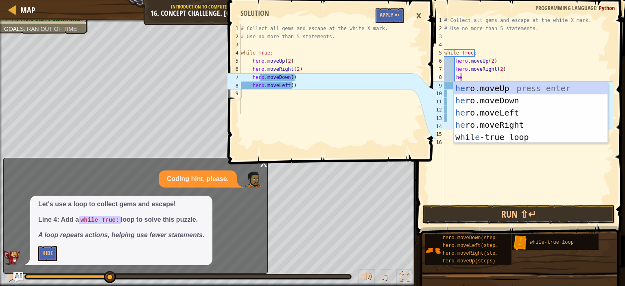
type textarea "her"
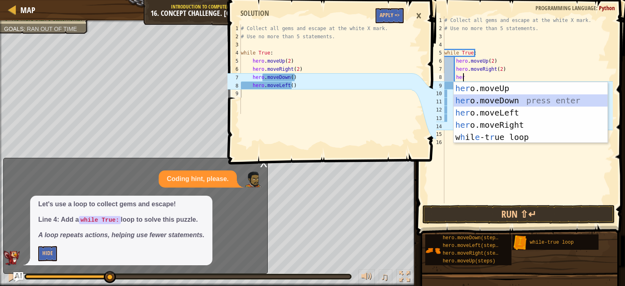
click at [501, 97] on div "her o.moveUp press enter her o.moveDown press enter her o.moveLeft press enter …" at bounding box center [531, 124] width 154 height 85
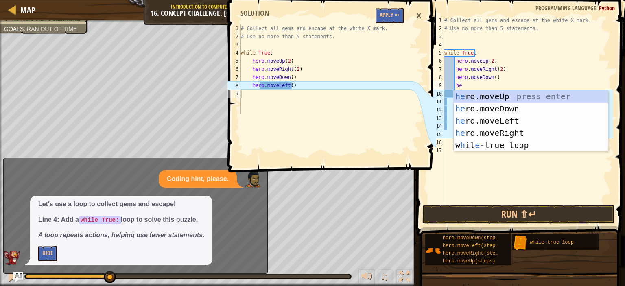
type textarea "her"
click at [511, 122] on div "her o.moveUp press enter her o.moveDown press enter her o.moveLeft press enter …" at bounding box center [531, 132] width 154 height 85
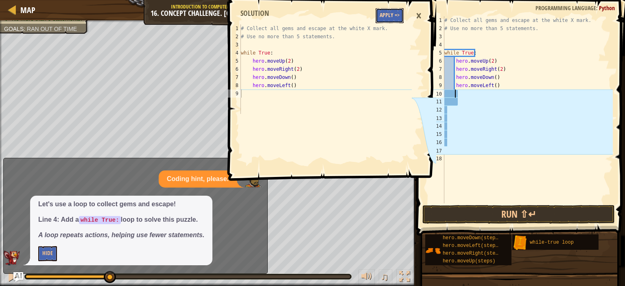
click at [396, 20] on button "Apply =>" at bounding box center [389, 15] width 28 height 15
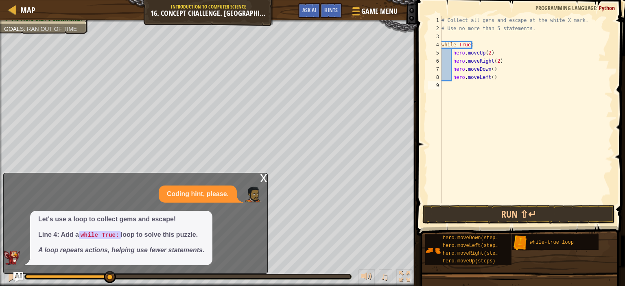
click at [448, 35] on div "# Collect all gems and escape at the white X mark. # Use no more than 5 stateme…" at bounding box center [526, 117] width 173 height 203
click at [477, 209] on button "Run ⇧↵" at bounding box center [518, 214] width 192 height 19
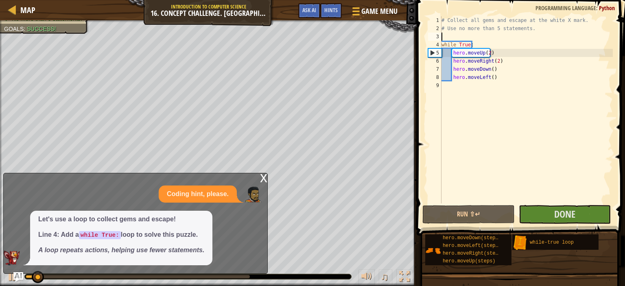
click at [260, 176] on div "x Coding hint, please. Let's use a loop to collect gems and escape! Line 4: Add…" at bounding box center [135, 223] width 264 height 101
click at [266, 178] on div "x" at bounding box center [263, 177] width 7 height 8
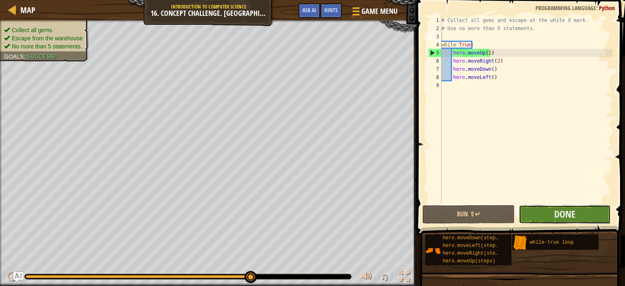
click at [578, 212] on button "Done" at bounding box center [565, 214] width 92 height 19
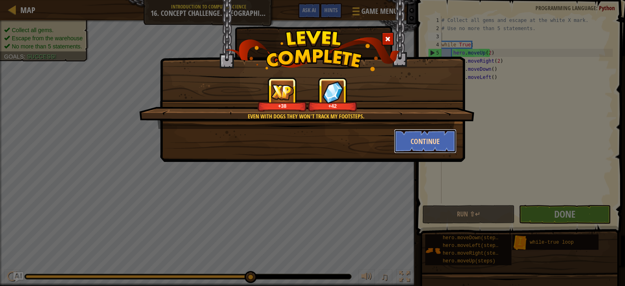
click at [431, 135] on button "Continue" at bounding box center [425, 141] width 63 height 24
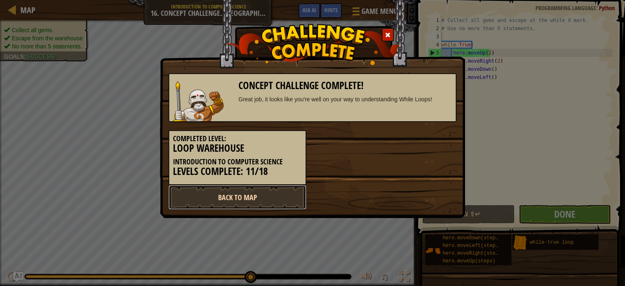
click at [270, 195] on link "Back to Map" at bounding box center [237, 197] width 138 height 24
